Goal: Information Seeking & Learning: Understand process/instructions

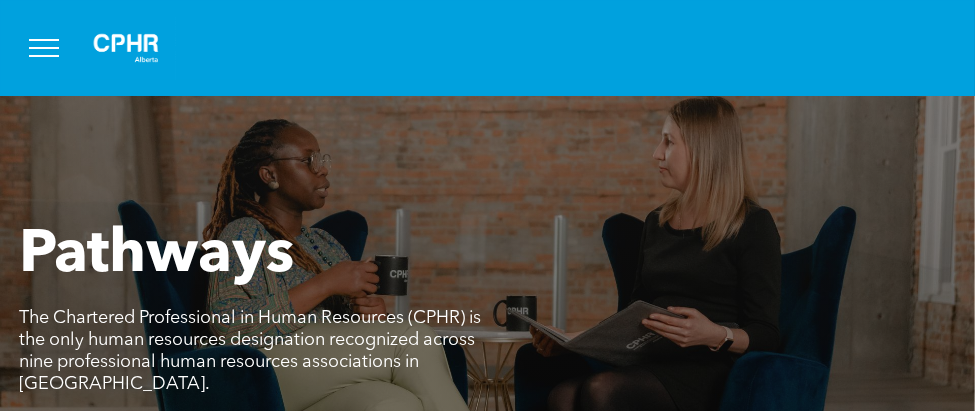
click at [49, 43] on button "menu" at bounding box center [44, 48] width 52 height 52
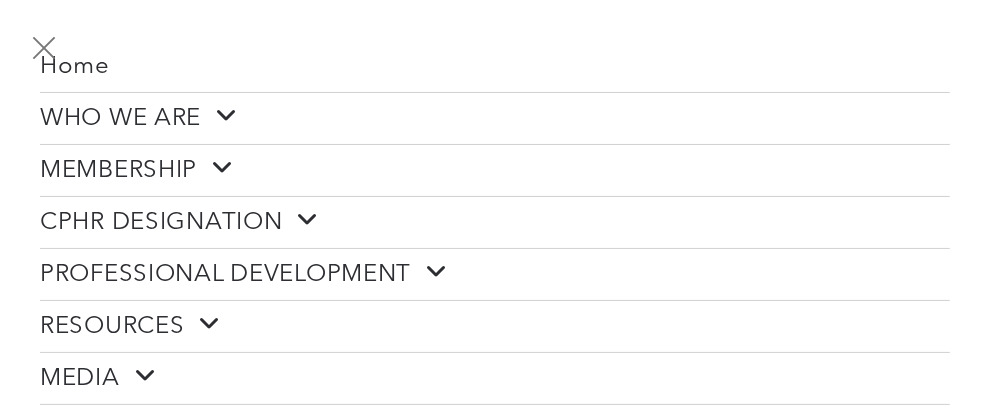
scroll to position [200, 0]
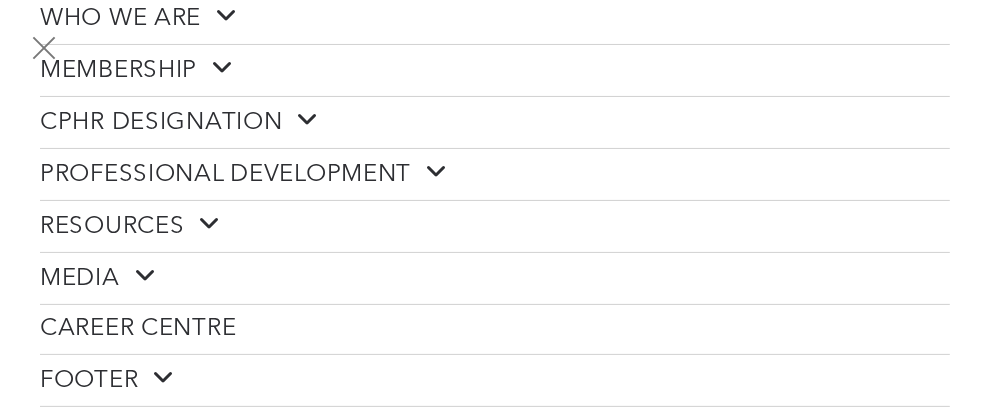
click at [307, 116] on span at bounding box center [301, 120] width 37 height 26
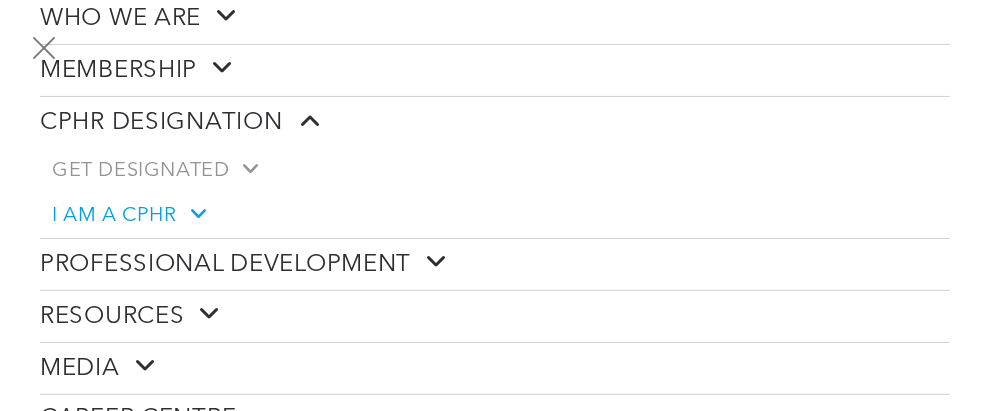
click at [160, 204] on span "I AM A CPHR" at bounding box center [128, 215] width 152 height 25
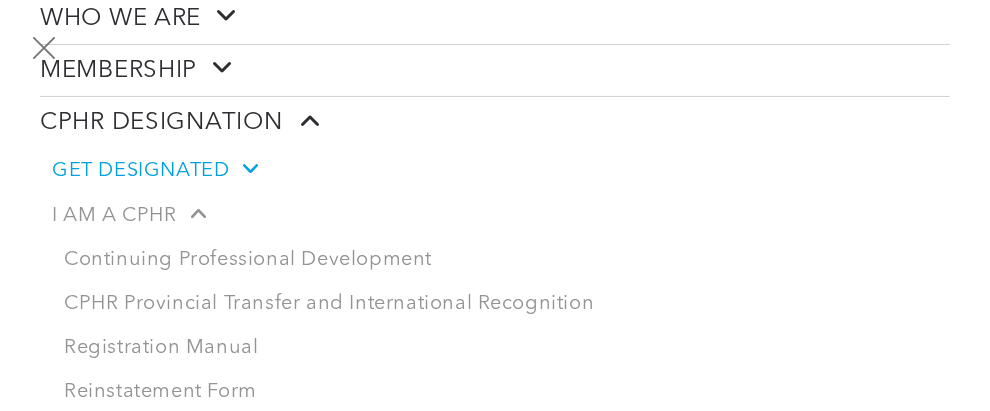
click at [221, 167] on span "GET DESIGNATED" at bounding box center [154, 170] width 205 height 25
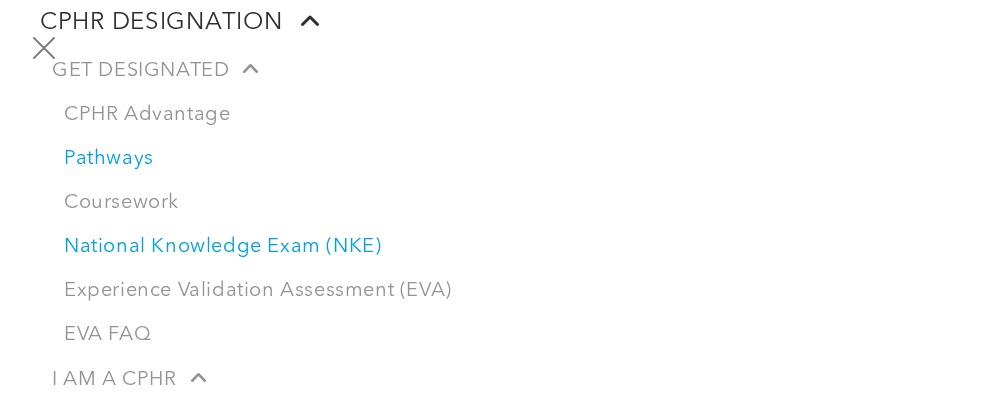
scroll to position [400, 0]
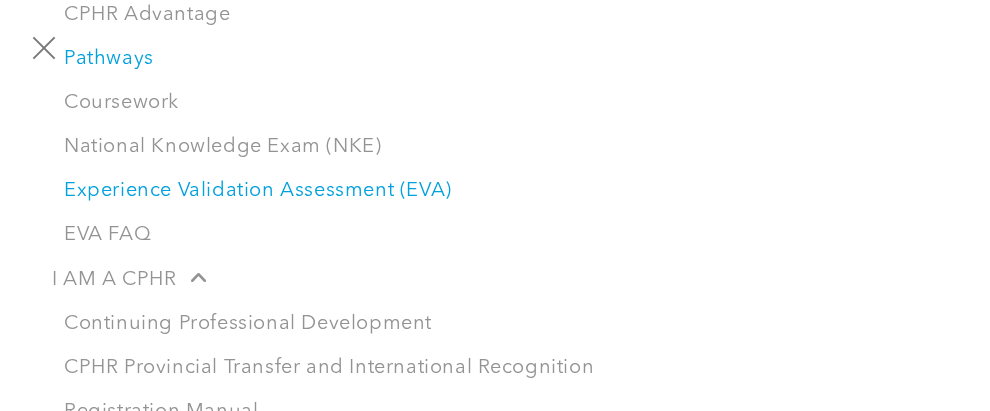
click at [233, 187] on link "Experience Validation Assessment (EVA)" at bounding box center [501, 191] width 898 height 44
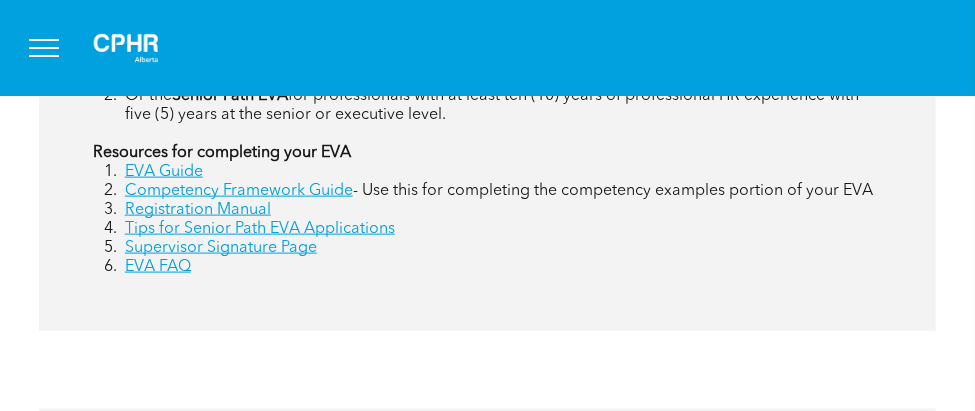
scroll to position [1300, 0]
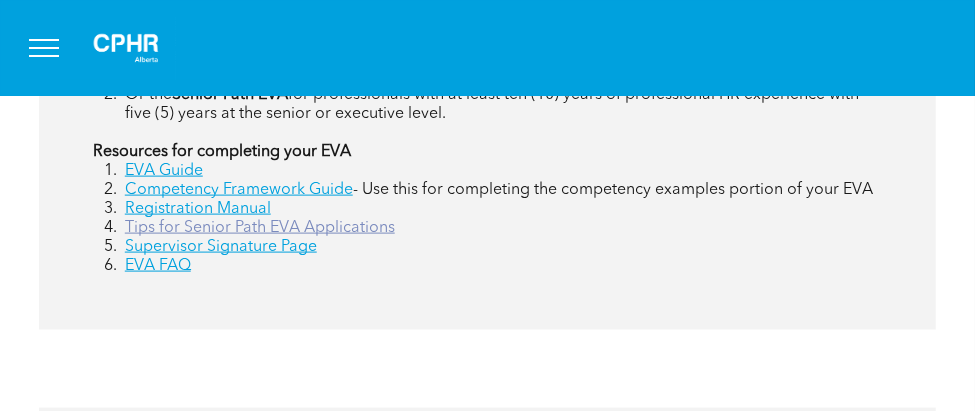
click at [341, 220] on link "Tips for Senior Path EVA Applications" at bounding box center [260, 228] width 270 height 16
